Goal: Task Accomplishment & Management: Complete application form

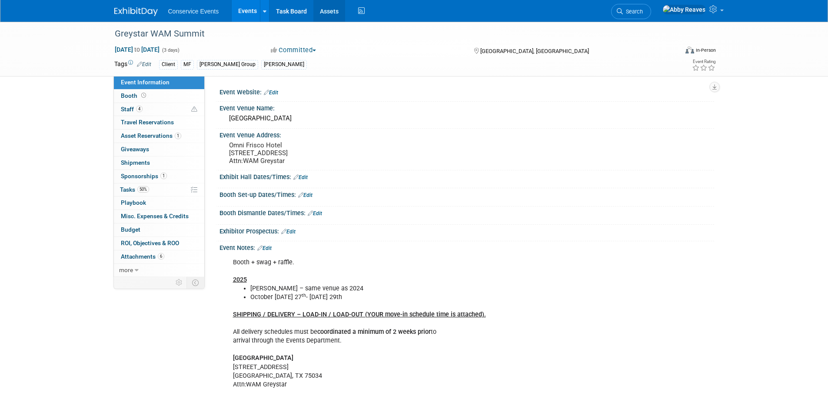
click at [327, 9] on link "Assets" at bounding box center [329, 11] width 32 height 22
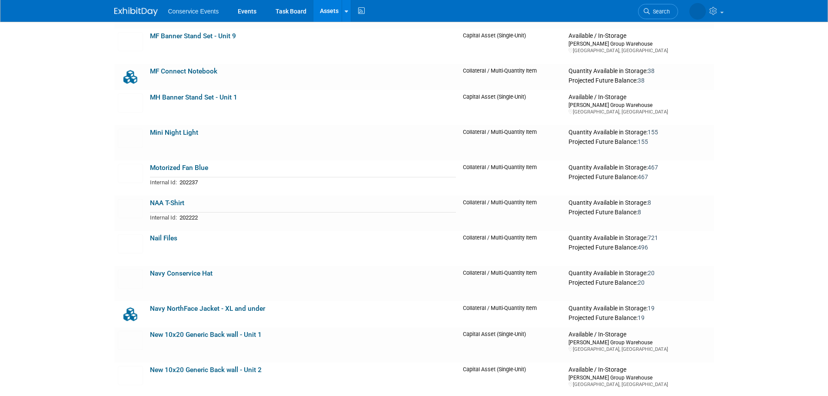
scroll to position [3911, 0]
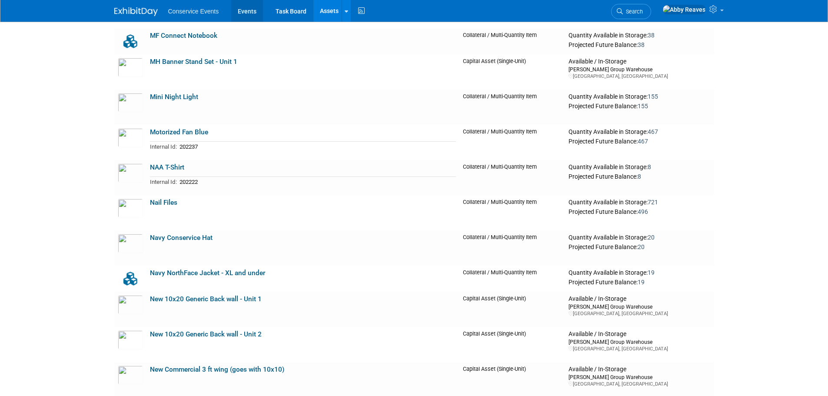
click at [252, 10] on link "Events" at bounding box center [247, 11] width 32 height 22
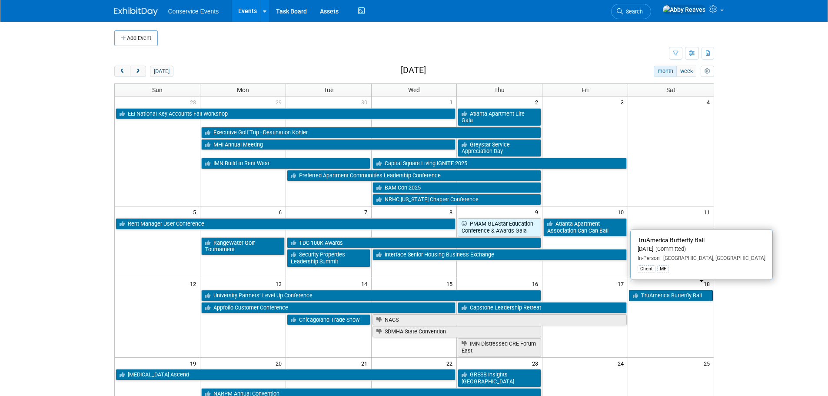
click at [649, 290] on link "TruAmerica Butterfly Ball" at bounding box center [670, 295] width 83 height 11
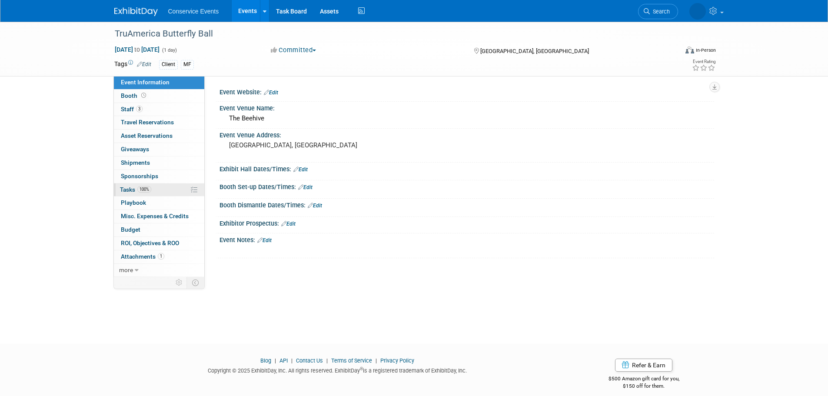
click at [178, 189] on link "100% Tasks 100%" at bounding box center [159, 189] width 90 height 13
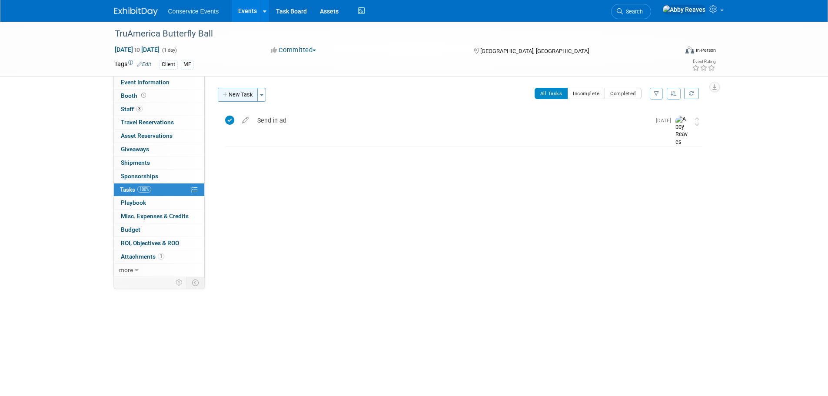
click at [239, 96] on button "New Task" at bounding box center [238, 95] width 40 height 14
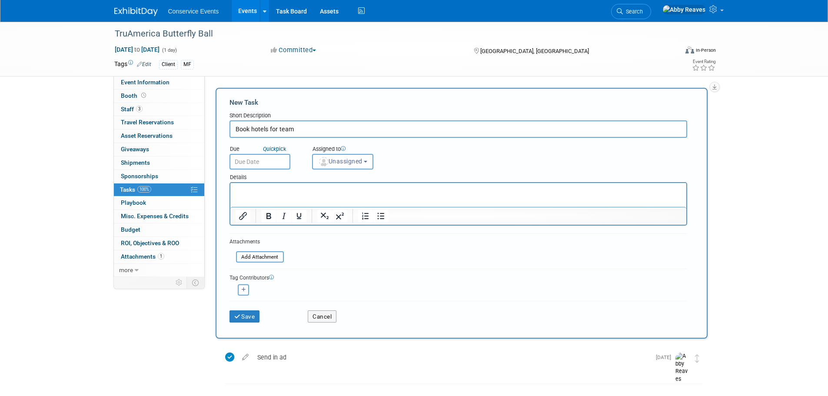
type input "Book hotels for team"
click at [268, 158] on input "text" at bounding box center [259, 162] width 61 height 16
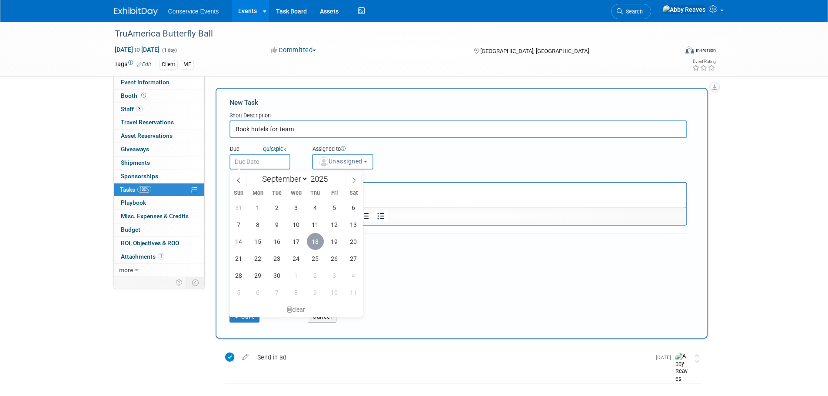
click at [312, 242] on span "18" at bounding box center [315, 241] width 17 height 17
type input "Sep 18, 2025"
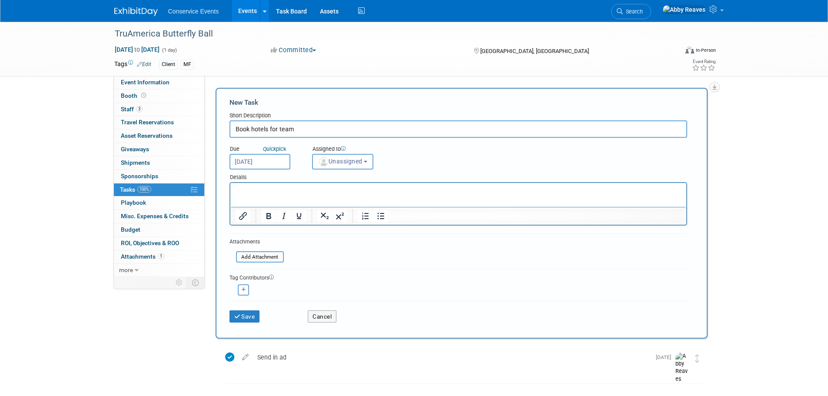
click at [342, 153] on div "Assigned to" at bounding box center [364, 149] width 105 height 9
click at [342, 163] on span "Unassigned" at bounding box center [340, 161] width 44 height 7
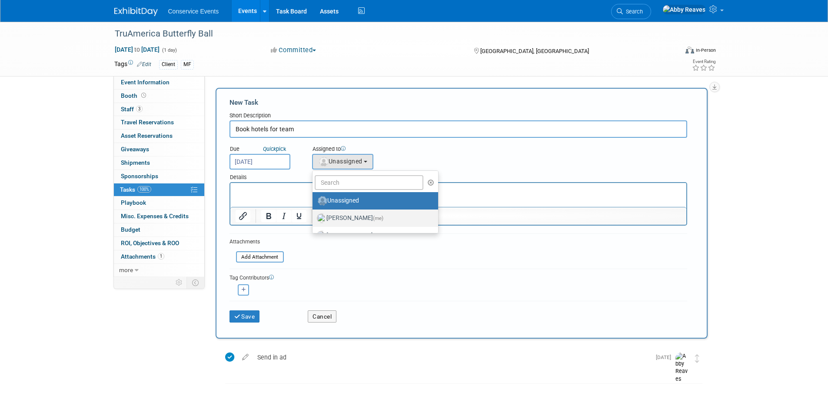
click at [351, 216] on label "Abby Reaves (me)" at bounding box center [373, 218] width 113 height 14
click at [314, 216] on input "Abby Reaves (me)" at bounding box center [311, 217] width 6 height 6
select select "888e4ed3-42fd-4820-a89e-ed4ce941d196"
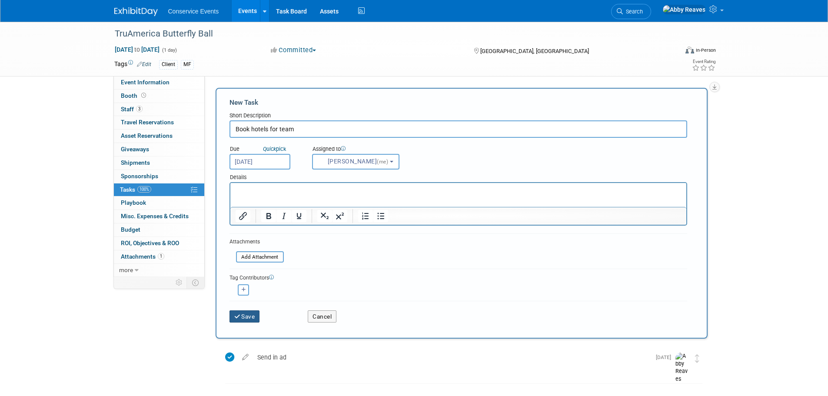
click at [248, 318] on button "Save" at bounding box center [244, 316] width 30 height 12
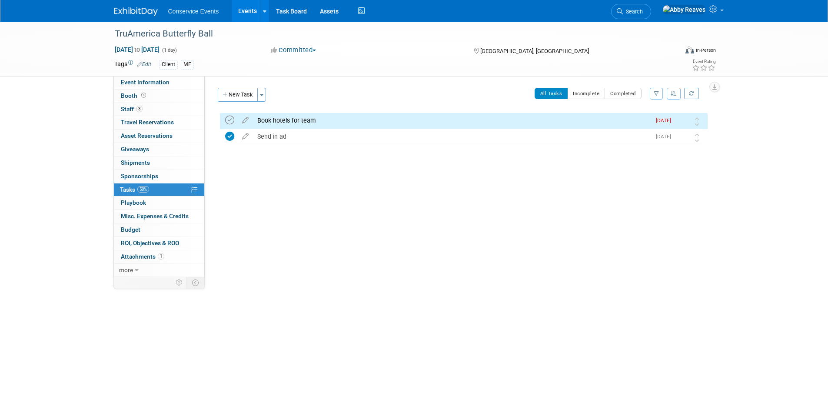
click at [229, 122] on icon at bounding box center [229, 120] width 9 height 9
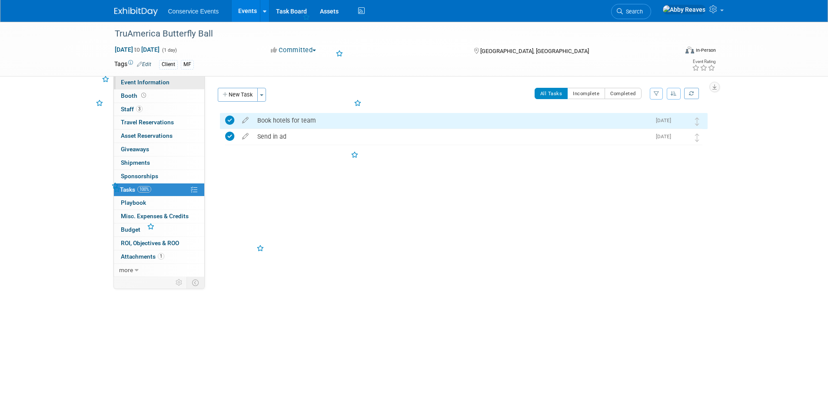
click at [182, 77] on link "Event Information" at bounding box center [159, 82] width 90 height 13
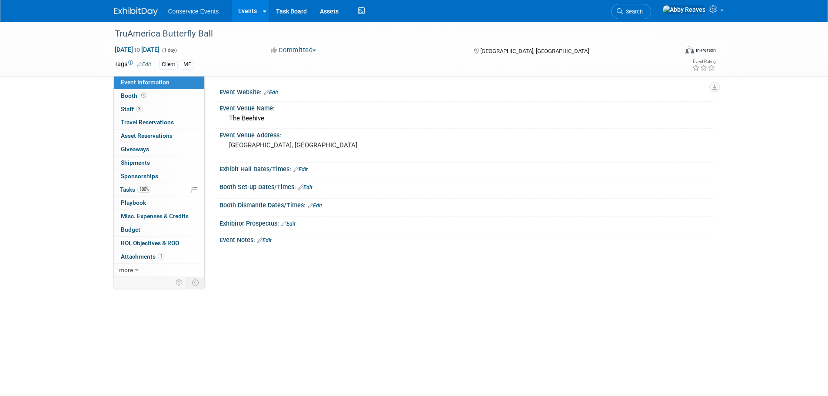
click at [251, 8] on link "Events" at bounding box center [248, 11] width 32 height 22
